Goal: Transaction & Acquisition: Purchase product/service

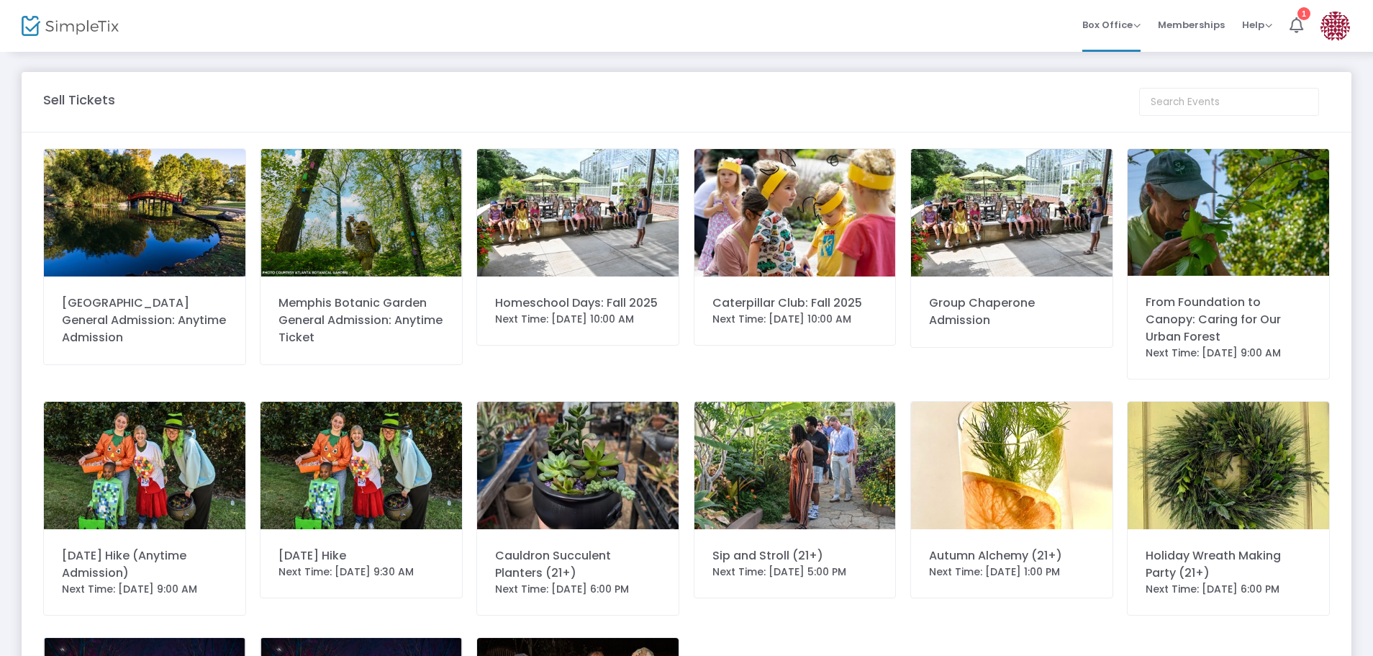
click at [394, 504] on img at bounding box center [362, 465] width 202 height 127
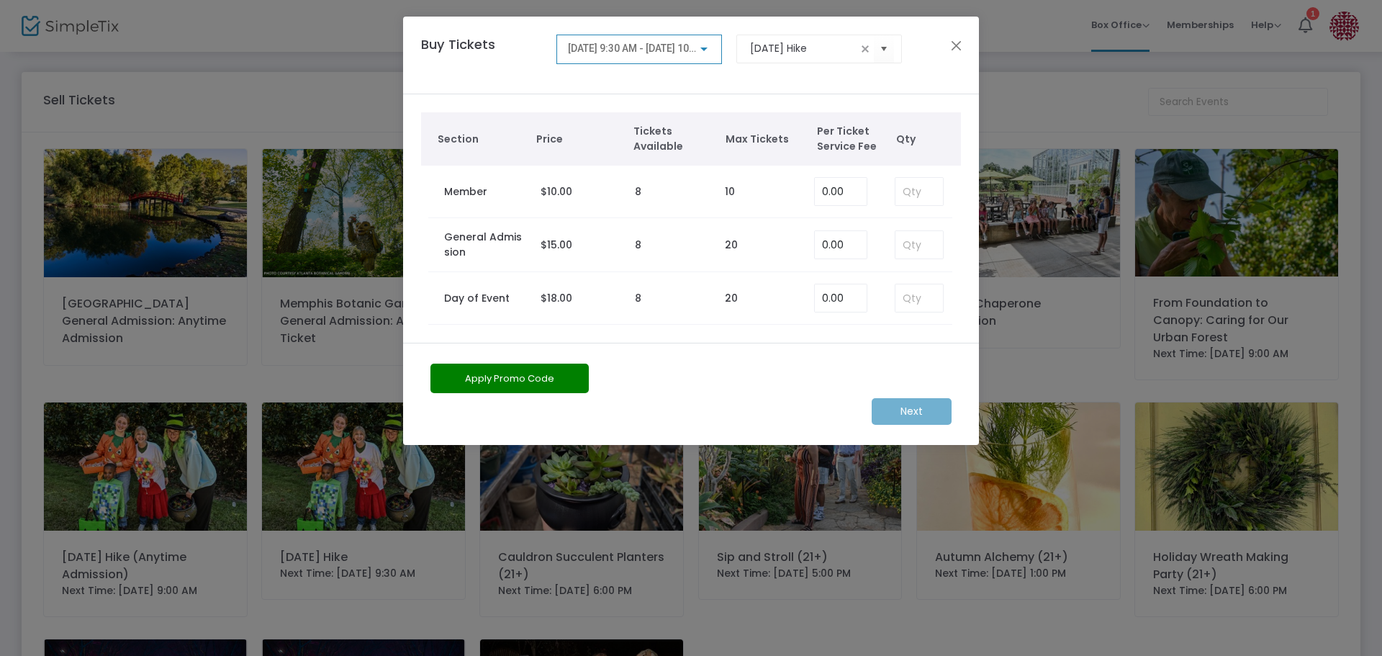
click at [701, 45] on div at bounding box center [703, 49] width 13 height 12
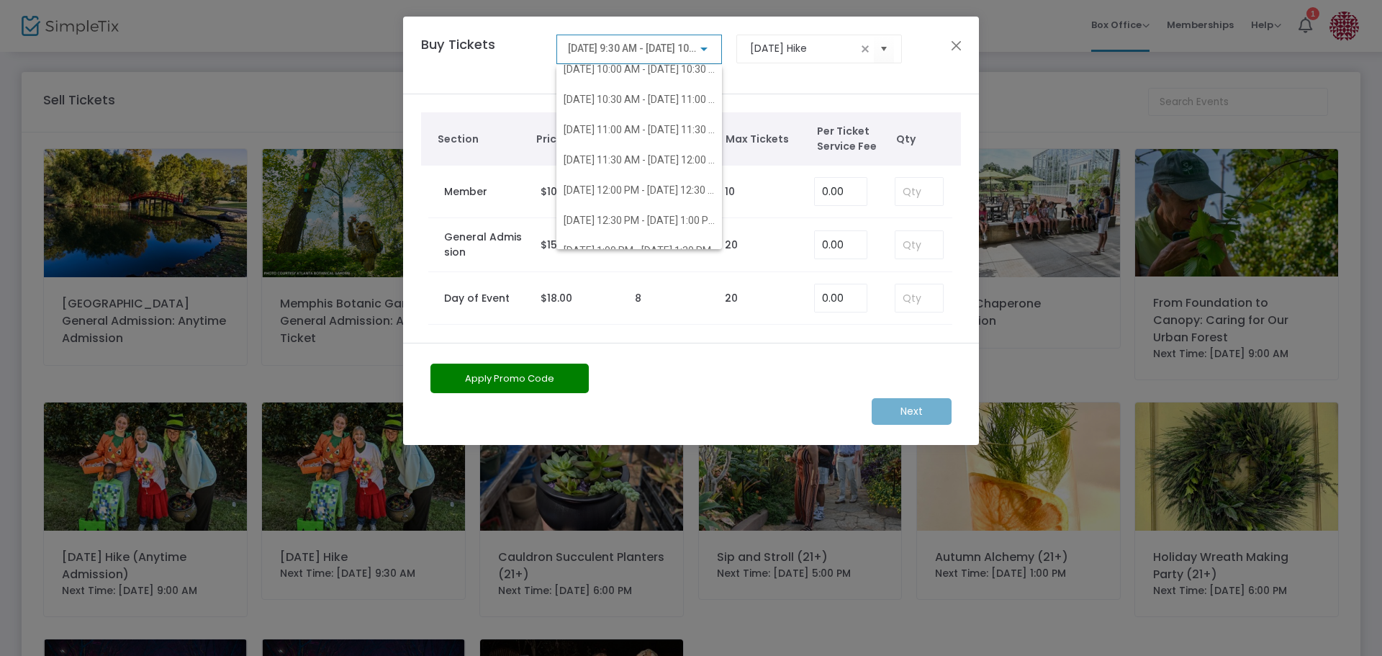
scroll to position [58, 0]
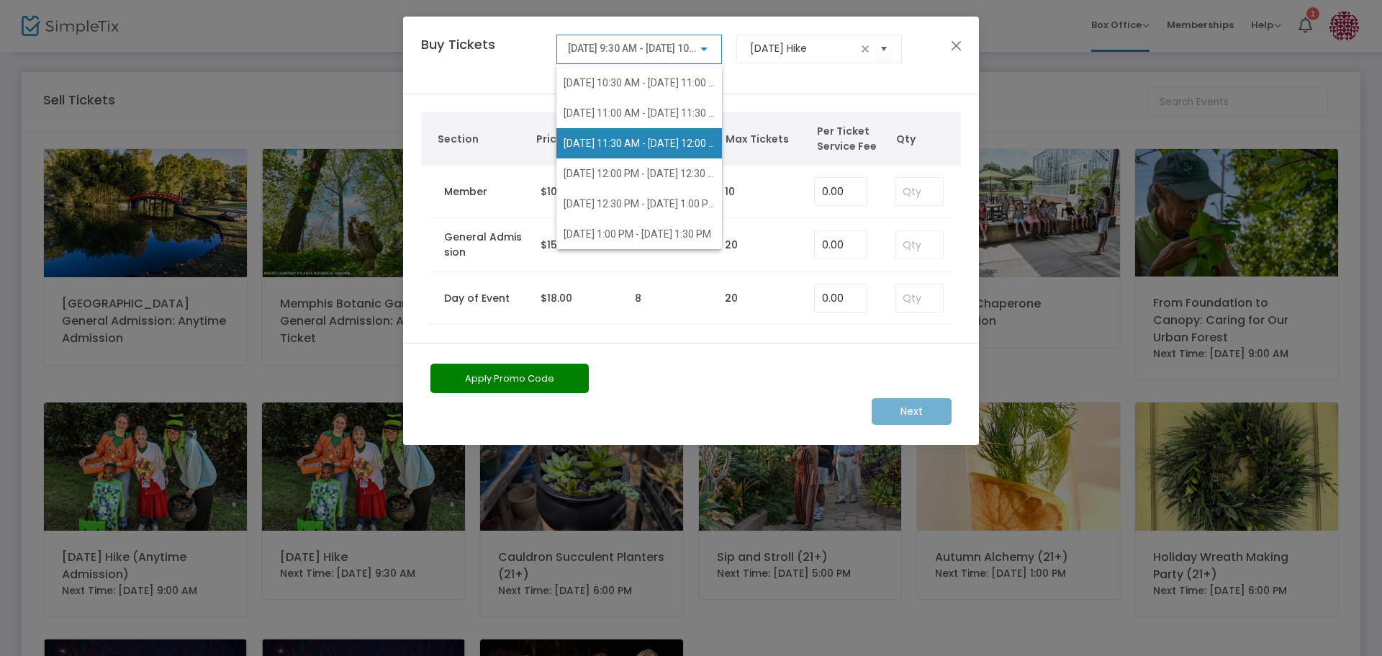
click at [674, 140] on span "[DATE] 11:30 AM - [DATE] 12:00 PM" at bounding box center [644, 143] width 160 height 12
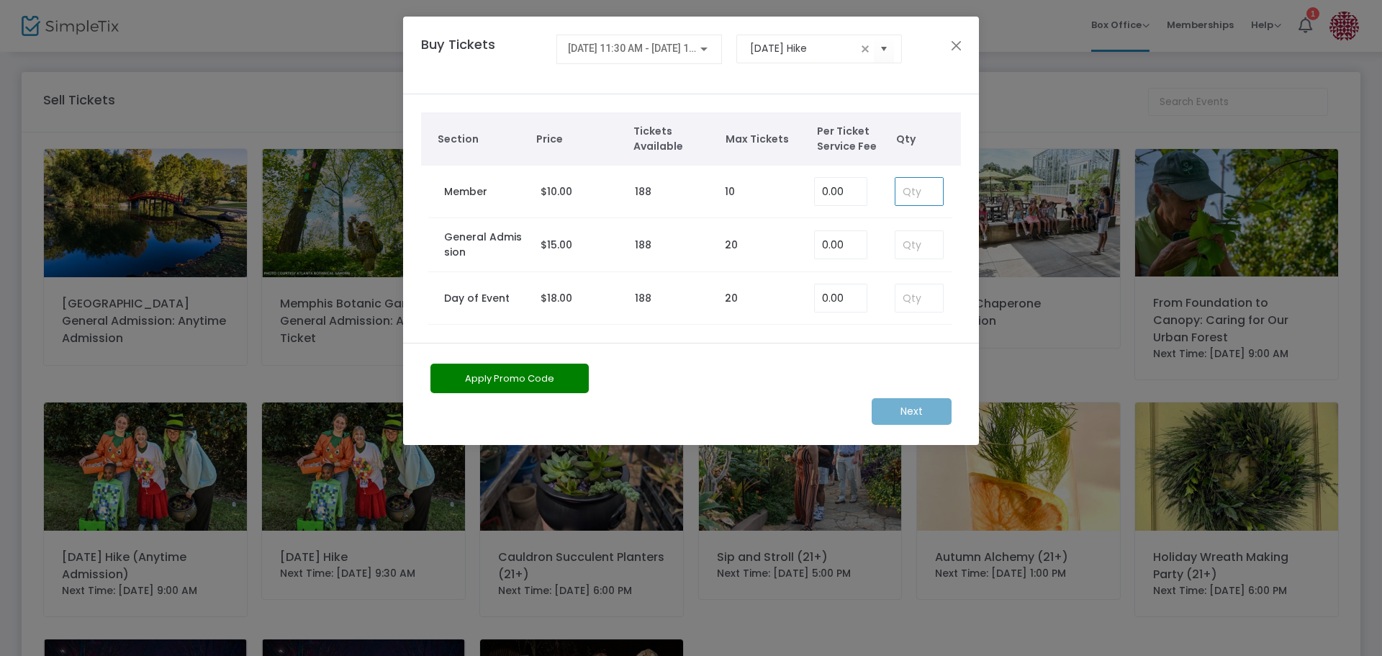
click at [915, 196] on input at bounding box center [918, 191] width 47 height 27
type input "2"
click at [913, 407] on m-button "Next" at bounding box center [912, 411] width 80 height 27
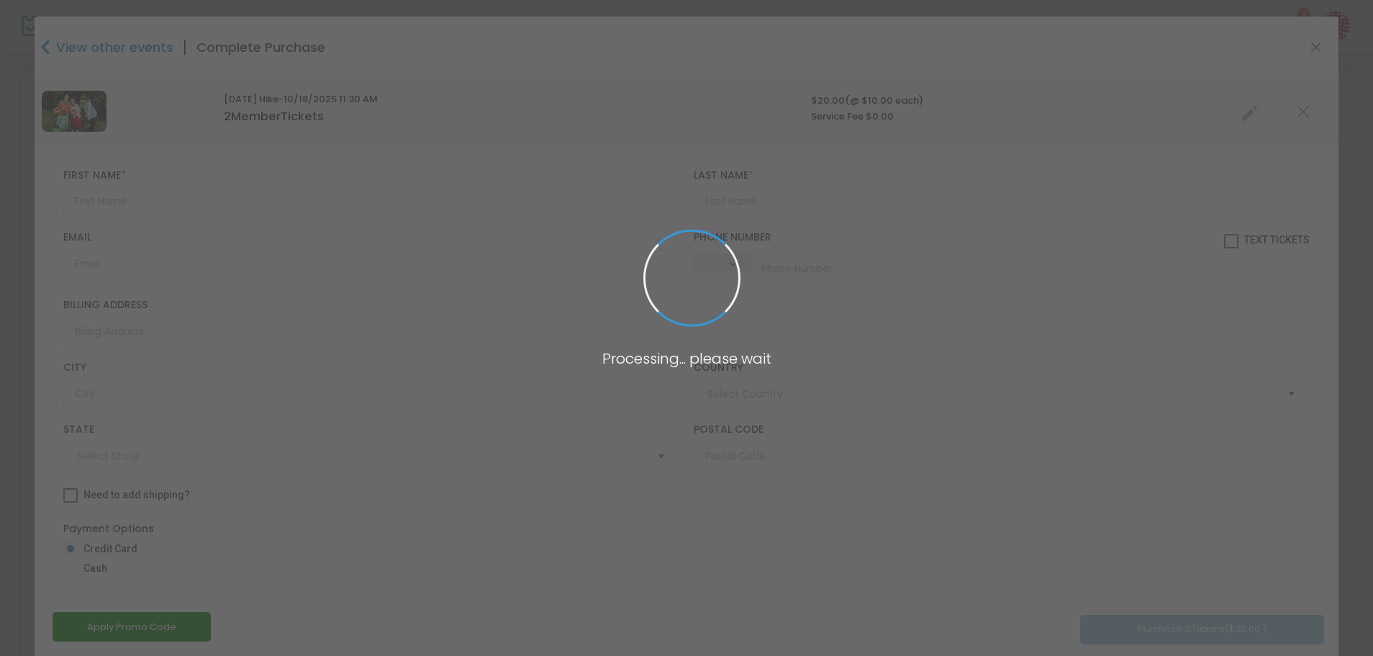
type input "[GEOGRAPHIC_DATA]"
type input "[US_STATE]"
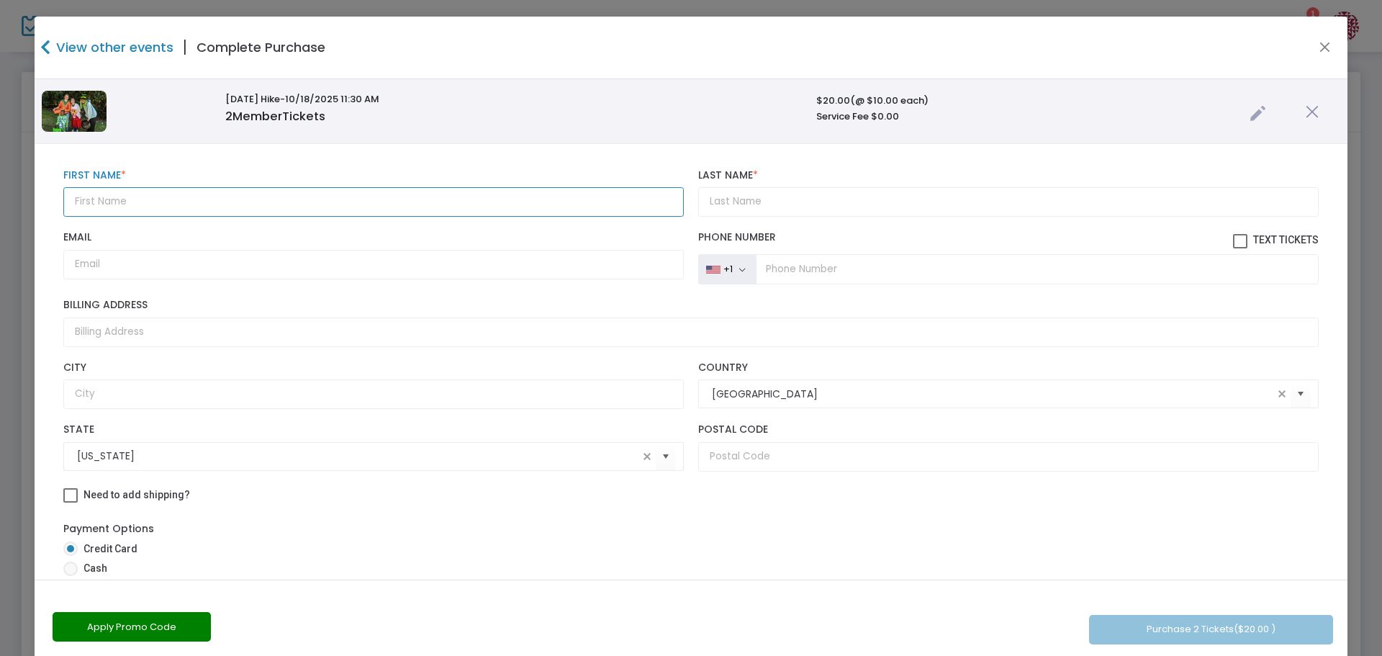
click at [96, 203] on input "text" at bounding box center [373, 202] width 620 height 30
type input "[PERSON_NAME]"
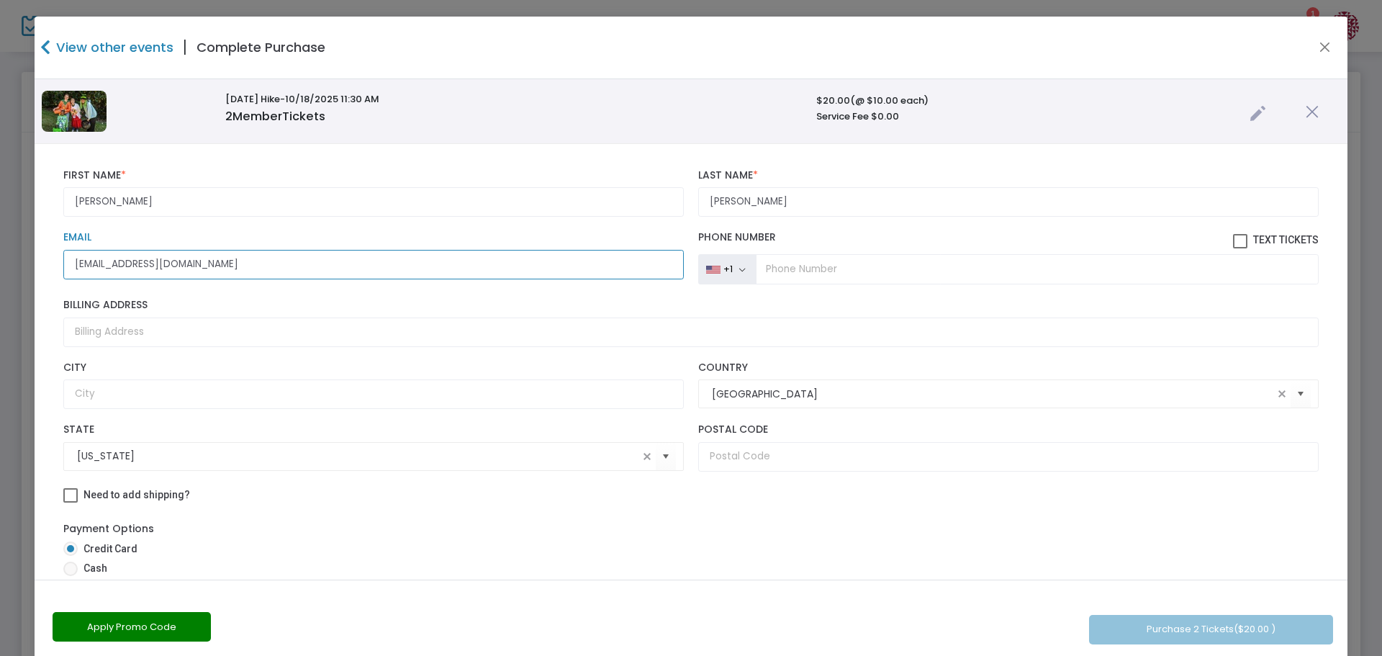
type input "[EMAIL_ADDRESS][DOMAIN_NAME]"
click at [770, 271] on input "tel" at bounding box center [1037, 269] width 563 height 30
type input "[PHONE_NUMBER]"
click at [1233, 238] on span at bounding box center [1240, 241] width 14 height 14
click at [1239, 248] on input "Text Tickets" at bounding box center [1239, 248] width 1 height 1
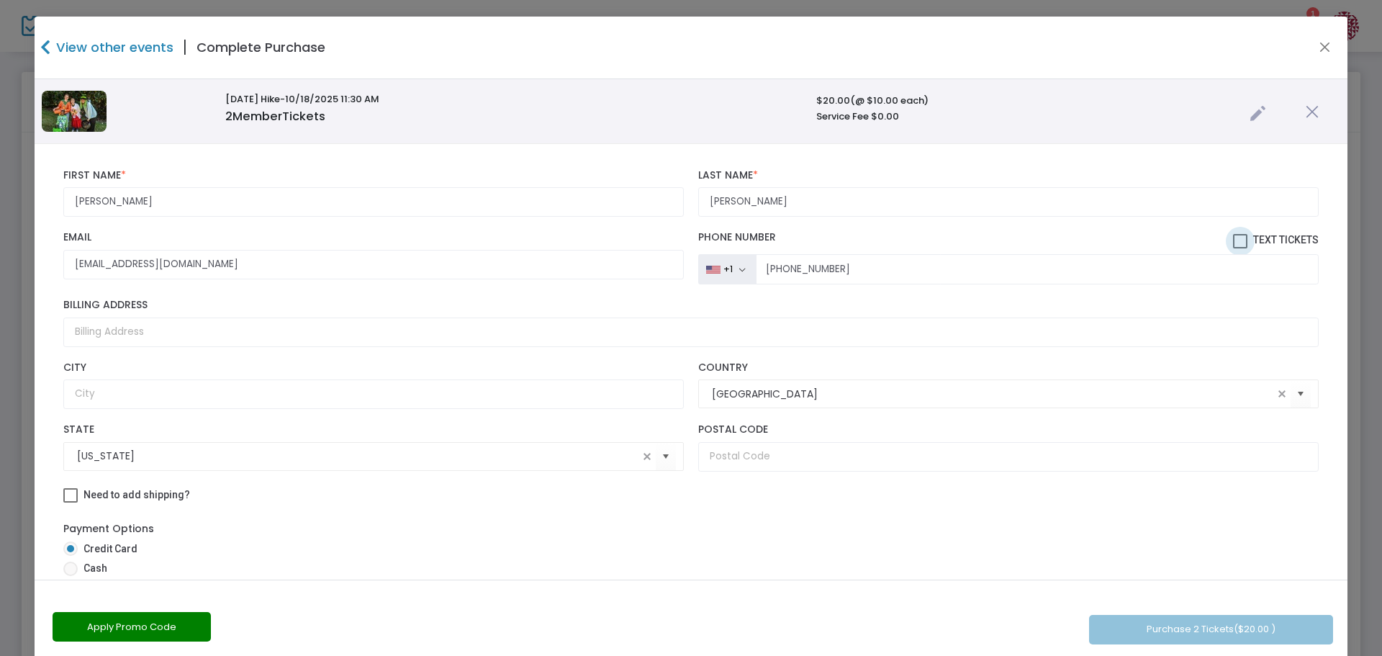
checkbox input "true"
click at [760, 460] on input "text" at bounding box center [1008, 457] width 620 height 30
type input "38103"
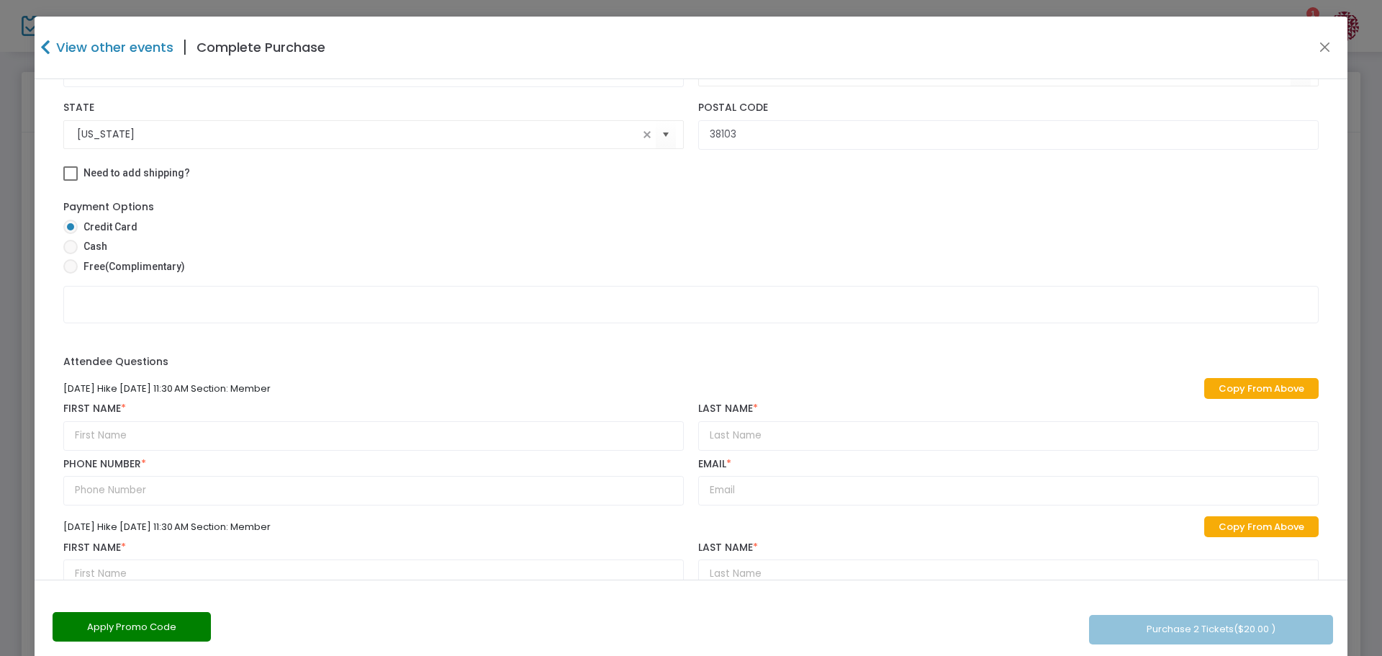
scroll to position [336, 0]
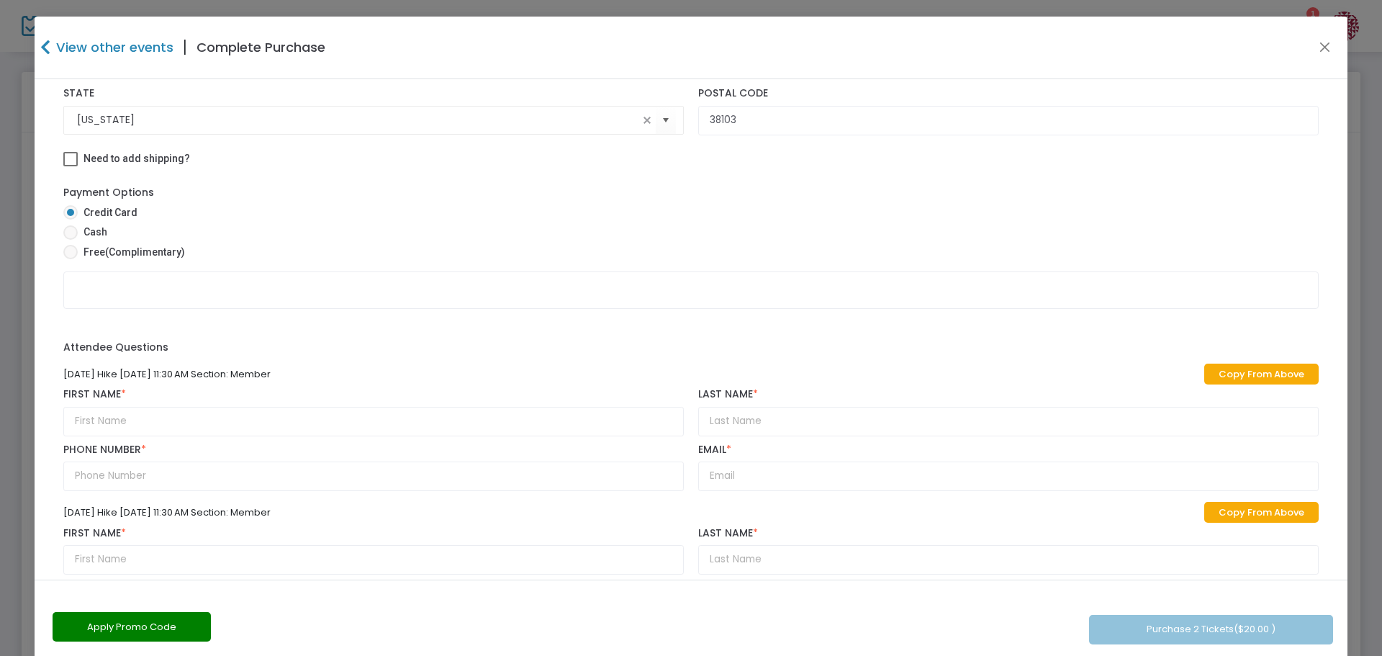
click at [1242, 367] on link "Copy From Above" at bounding box center [1261, 373] width 114 height 21
type input "[PERSON_NAME]"
type input "[PHONE_NUMBER]"
type input "[EMAIL_ADDRESS][DOMAIN_NAME]"
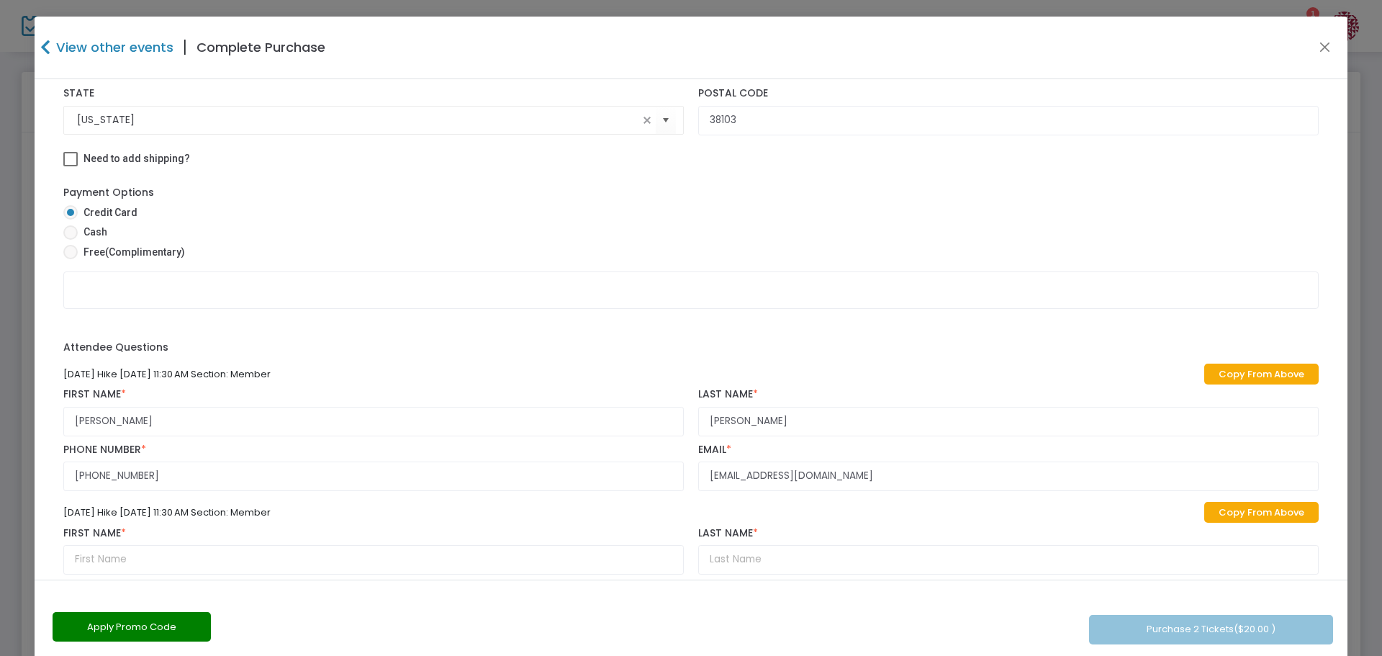
click at [1268, 511] on link "Copy From Above" at bounding box center [1261, 512] width 114 height 21
type input "[PERSON_NAME]"
type input "[PHONE_NUMBER]"
type input "[EMAIL_ADDRESS][DOMAIN_NAME]"
